Goal: Navigation & Orientation: Understand site structure

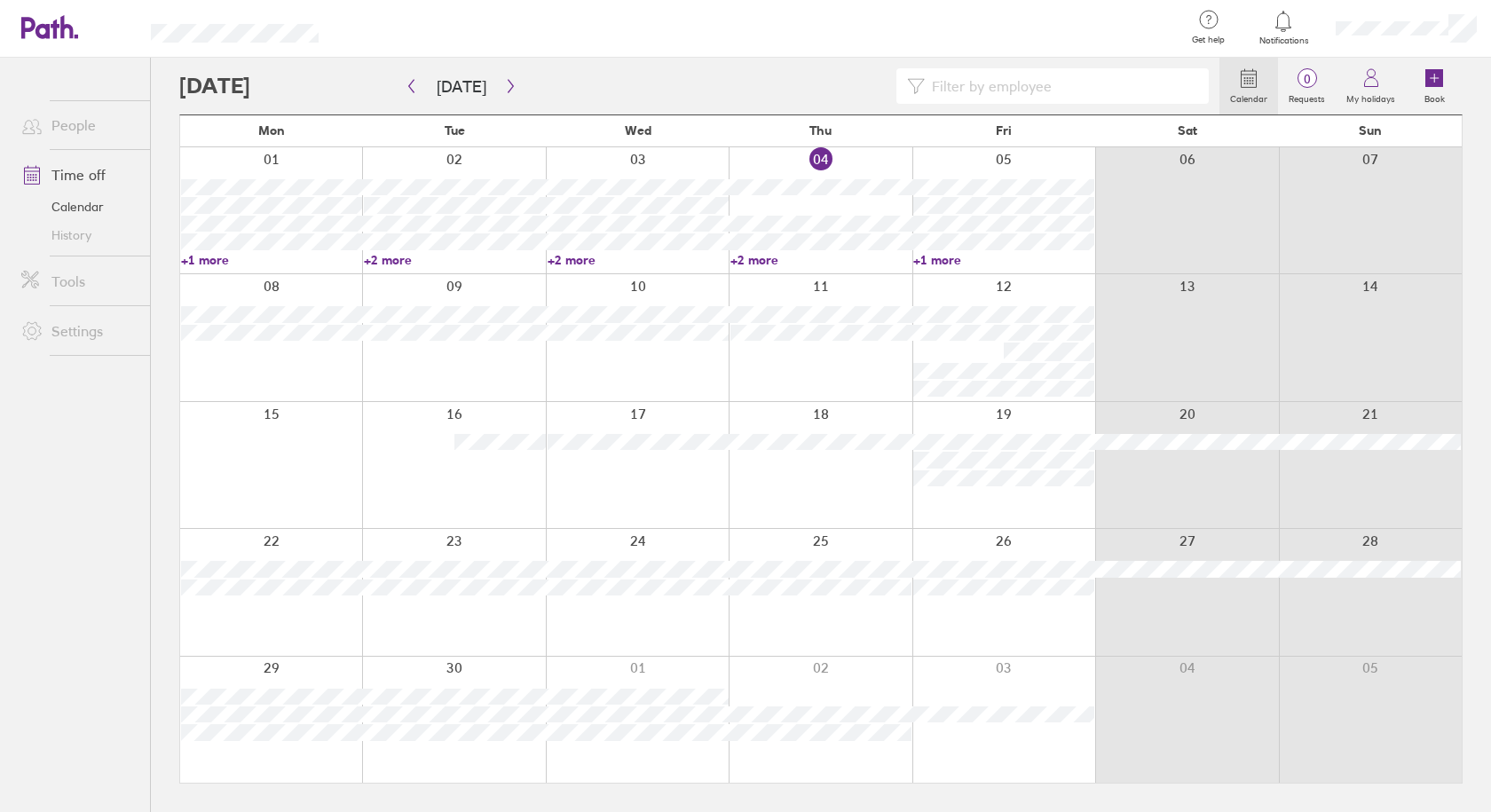
click at [767, 264] on link "+2 more" at bounding box center [820, 260] width 181 height 16
click at [949, 262] on link "+1 more" at bounding box center [1003, 260] width 181 height 16
click at [1289, 25] on icon at bounding box center [1283, 21] width 21 height 21
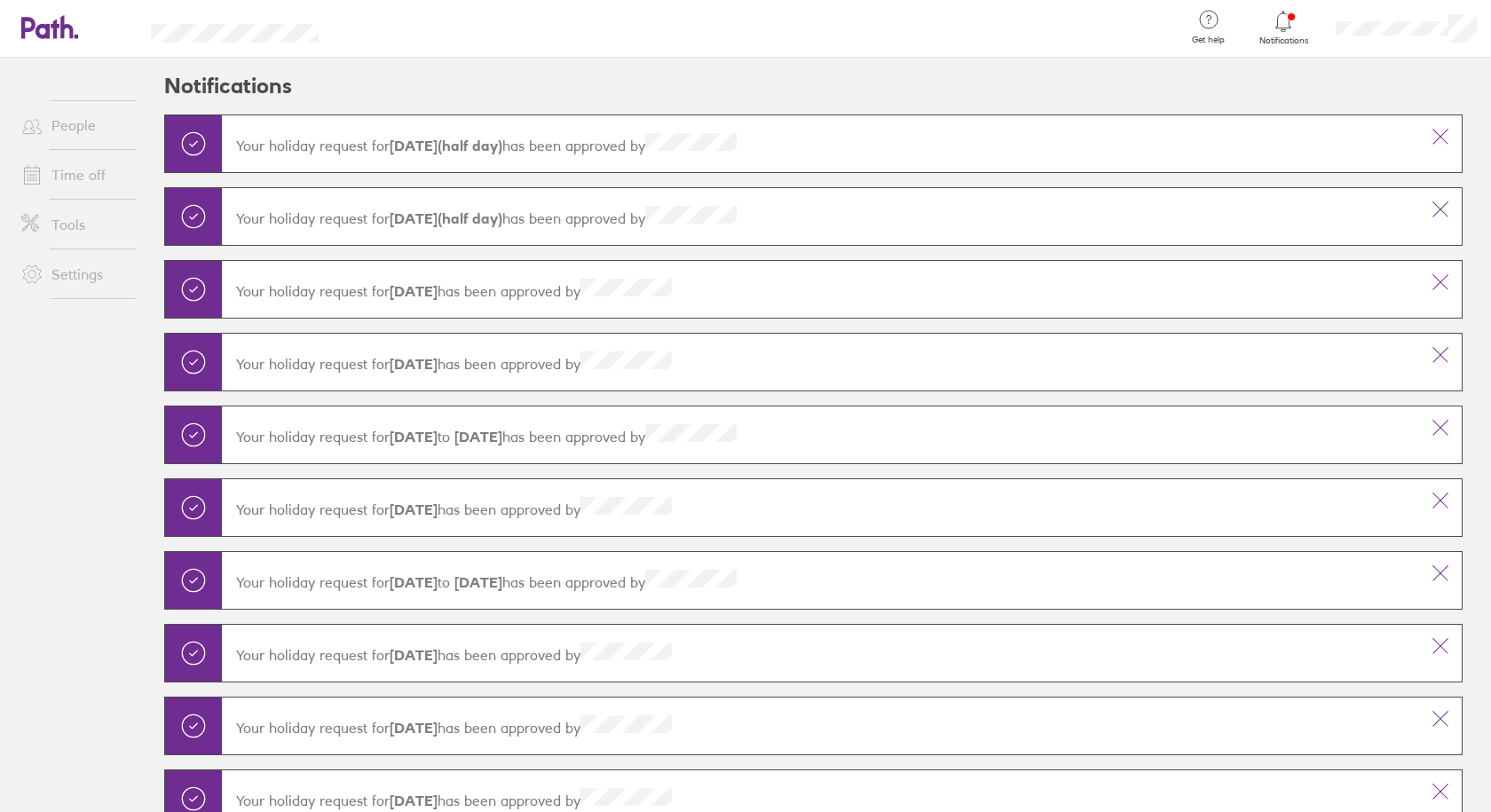
click at [31, 18] on icon at bounding box center [40, 28] width 38 height 21
